Goal: Book appointment/travel/reservation

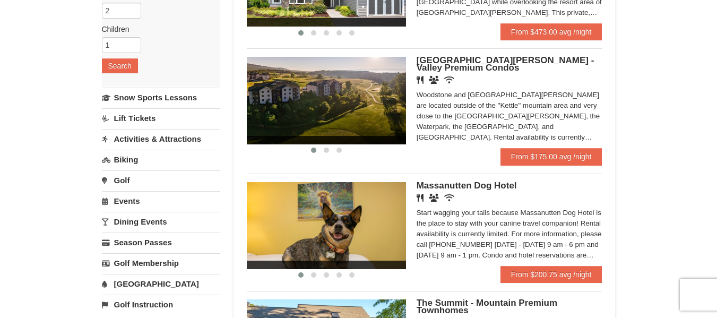
scroll to position [173, 0]
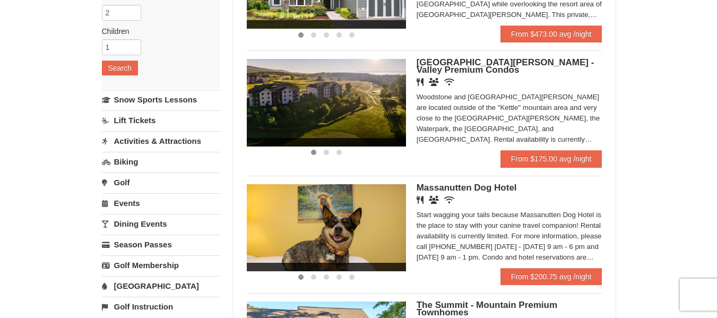
click at [181, 140] on link "Activities & Attractions" at bounding box center [161, 141] width 118 height 20
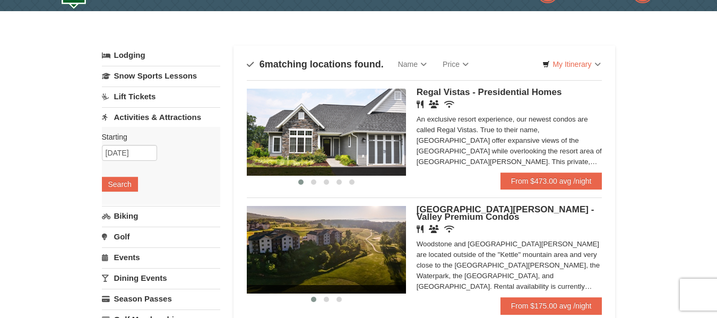
scroll to position [40, 0]
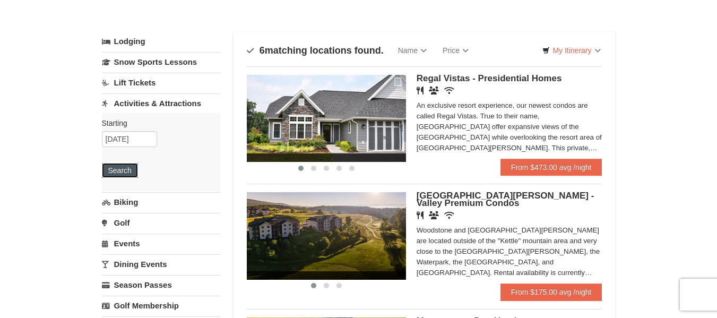
click at [123, 171] on button "Search" at bounding box center [120, 170] width 36 height 15
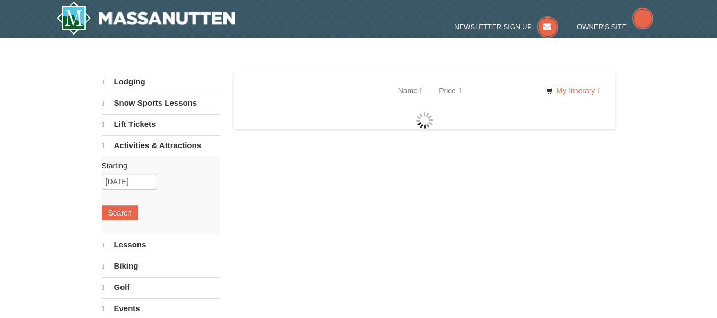
select select "9"
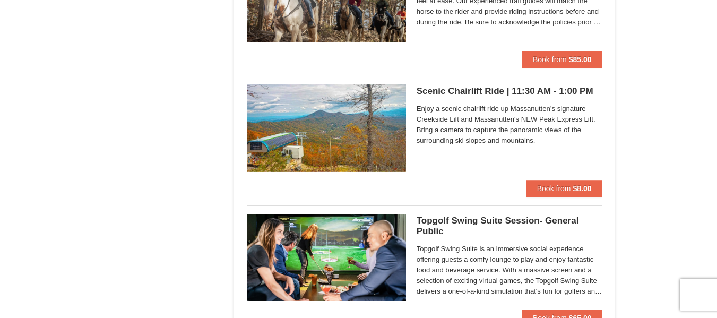
scroll to position [1520, 0]
